Goal: Transaction & Acquisition: Download file/media

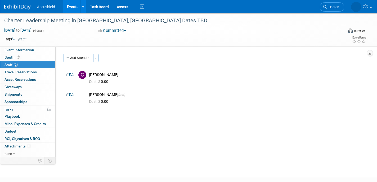
click at [19, 6] on img at bounding box center [17, 7] width 26 height 5
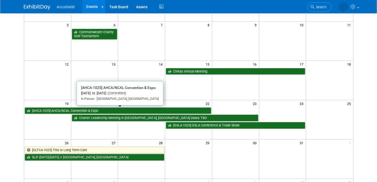
scroll to position [76, 0]
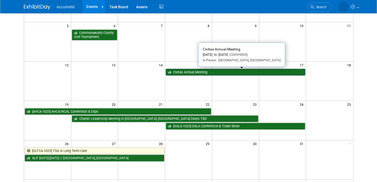
click at [194, 71] on link "Civitas Annual Meeting" at bounding box center [236, 72] width 140 height 7
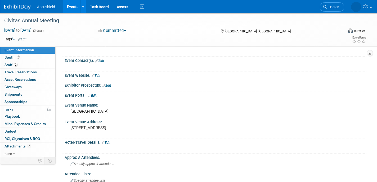
scroll to position [11, 0]
click at [17, 145] on span "Attachments 2" at bounding box center [18, 146] width 26 height 4
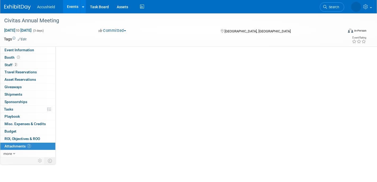
scroll to position [0, 0]
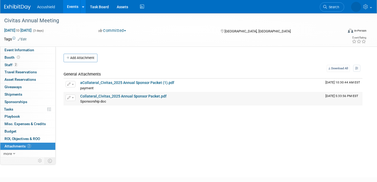
click at [110, 97] on link "Collateral_Civitas_2025 Annual Sponsor Packet.pdf" at bounding box center [123, 96] width 86 height 4
click at [123, 87] on div "payment payment X" at bounding box center [200, 87] width 241 height 5
click at [123, 84] on link "aCollateral_Civitas_2025 Annual Sponsor Packet (1).pdf" at bounding box center [127, 82] width 94 height 4
click at [10, 63] on span "Staff 2" at bounding box center [11, 65] width 13 height 4
